Goal: Information Seeking & Learning: Check status

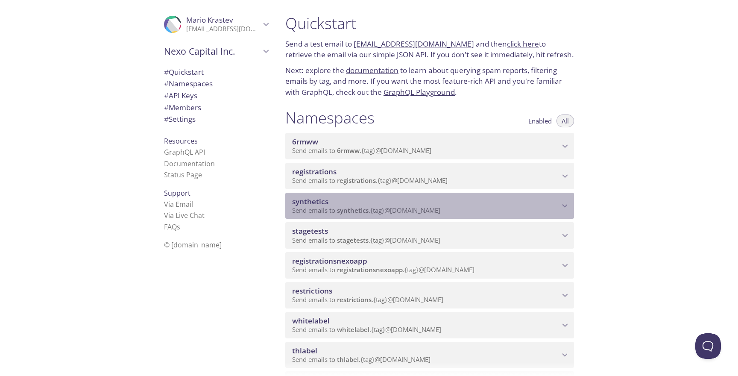
click at [431, 216] on div "synthetics Send emails to synthetics . {tag} @inbox.testmail.app" at bounding box center [429, 206] width 289 height 26
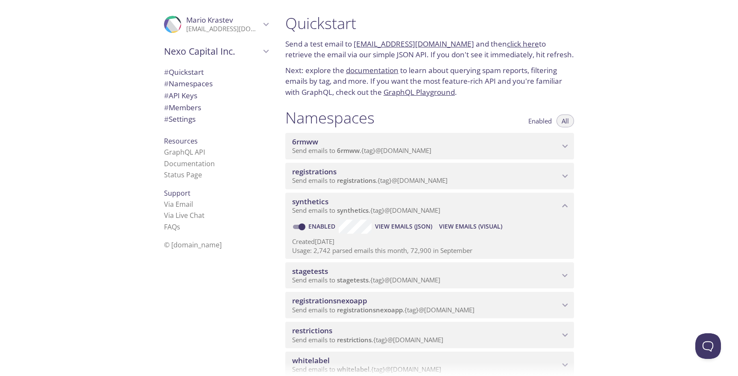
click at [467, 233] on div "Created 12 Jun 2024 Usage: 2,742 parsed emails this month, 72,900 in September" at bounding box center [429, 244] width 275 height 22
click at [467, 233] on button "View Emails (Visual)" at bounding box center [470, 226] width 70 height 14
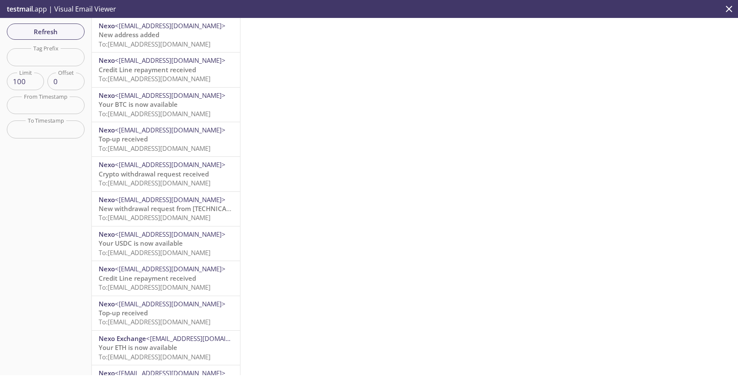
click at [67, 62] on input "text" at bounding box center [46, 57] width 78 height 18
paste input "sourceofwealth"
type input "sourceofwealth"
click at [60, 43] on div "Refresh Filters Tag Prefix sourceofwealth Tag Prefix Limit 100 Limit Offset 0 O…" at bounding box center [46, 196] width 92 height 357
click at [57, 38] on button "Refresh" at bounding box center [46, 31] width 78 height 16
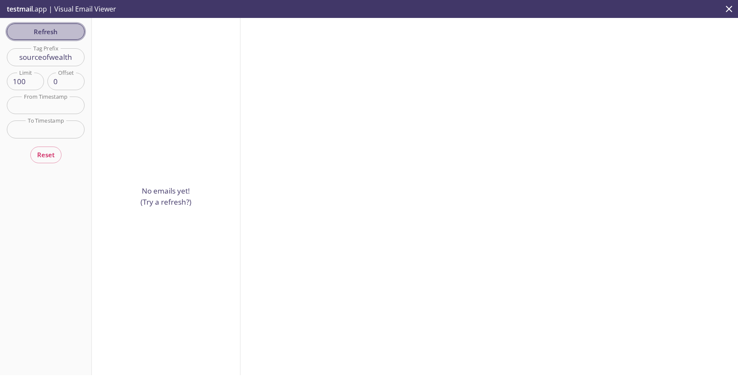
click at [70, 36] on span "Refresh" at bounding box center [46, 31] width 64 height 11
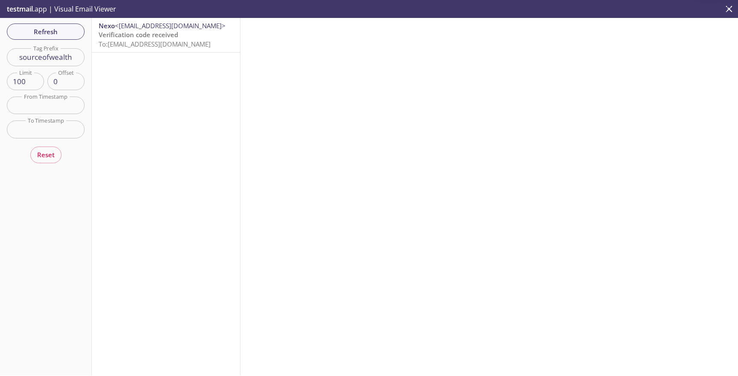
click at [118, 47] on span "To: synthetics.sourceofwealth@inbox.testmail.app" at bounding box center [155, 44] width 112 height 9
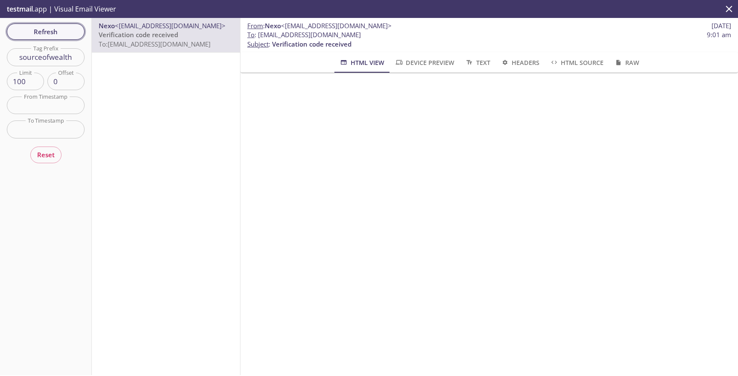
click at [54, 26] on span "Refresh" at bounding box center [46, 31] width 64 height 11
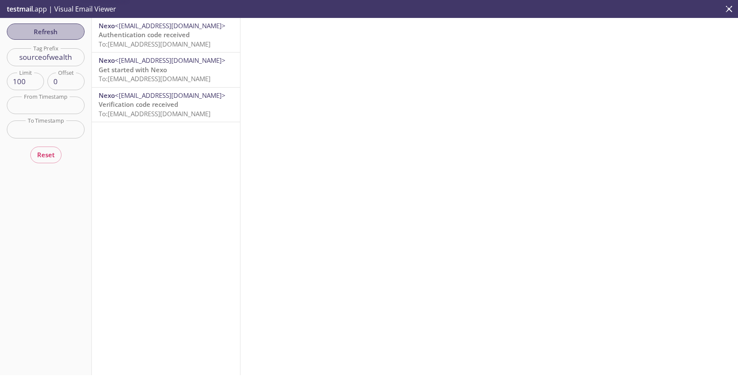
click at [53, 30] on span "Refresh" at bounding box center [46, 31] width 64 height 11
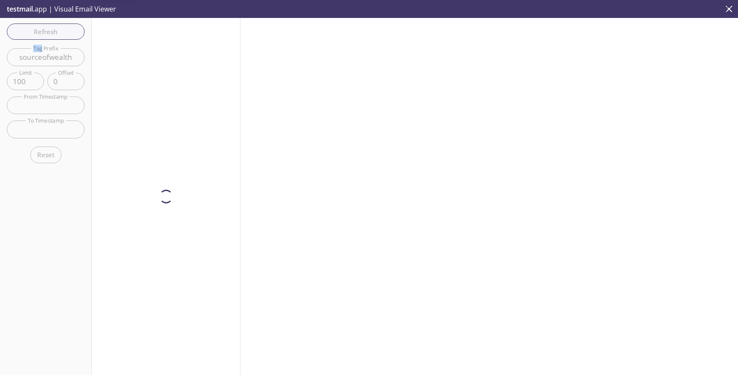
click at [53, 30] on div "Refresh Filters Tag Prefix sourceofwealth Tag Prefix Limit 100 Limit Offset 0 O…" at bounding box center [46, 196] width 92 height 357
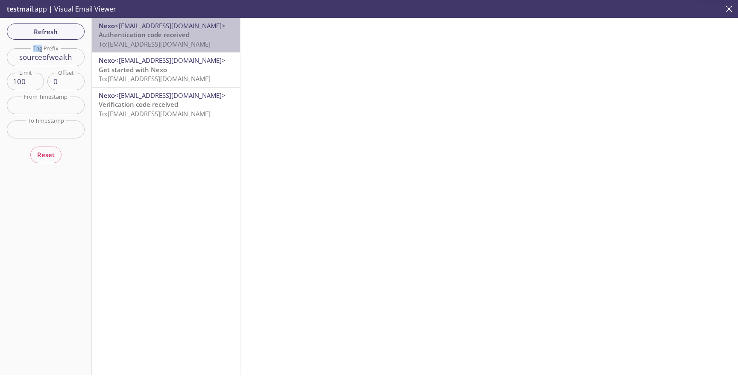
click at [145, 45] on span "To: synthetics.sourceofwealth@inbox.testmail.app" at bounding box center [155, 44] width 112 height 9
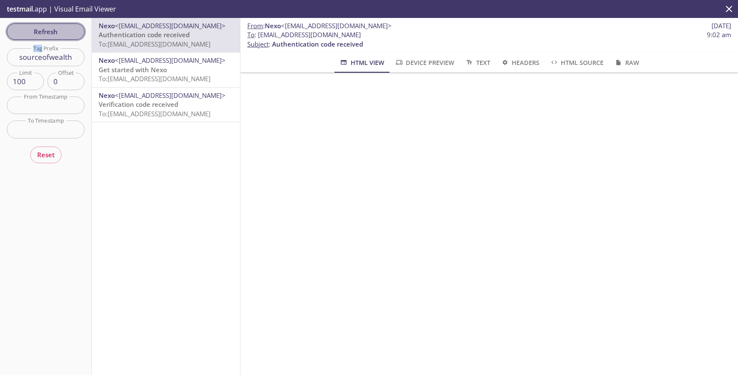
click at [58, 33] on span "Refresh" at bounding box center [46, 31] width 64 height 11
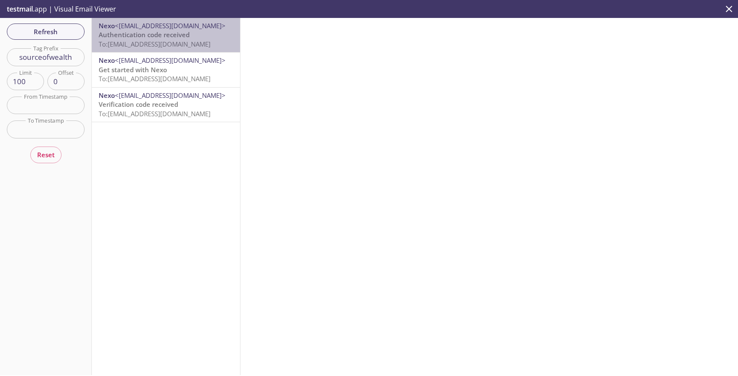
click at [189, 50] on div "Nexo <[EMAIL_ADDRESS][DOMAIN_NAME]> Authentication code received To: [EMAIL_ADD…" at bounding box center [166, 35] width 148 height 34
